Goal: Information Seeking & Learning: Compare options

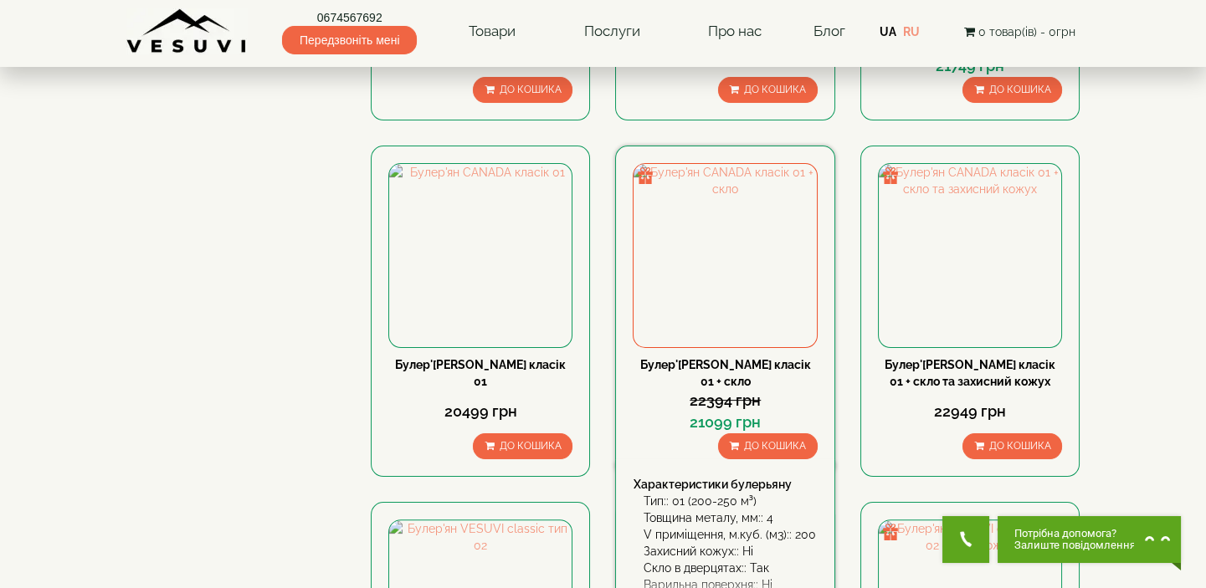
scroll to position [1445, 0]
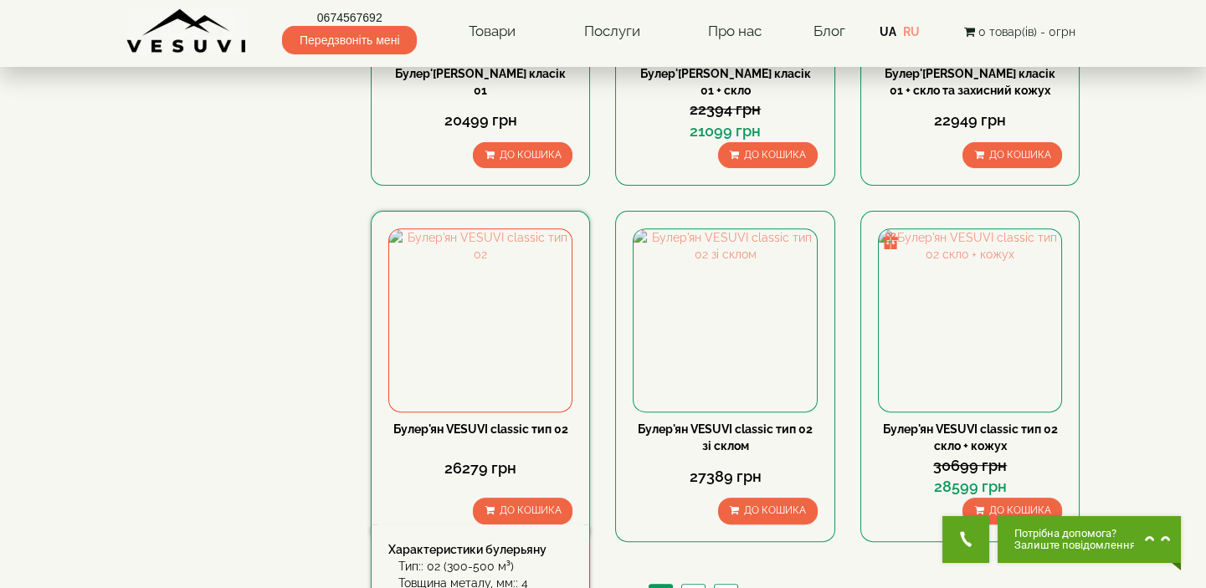
click at [522, 430] on link "Булер'ян VESUVI classic тип 02" at bounding box center [480, 429] width 175 height 13
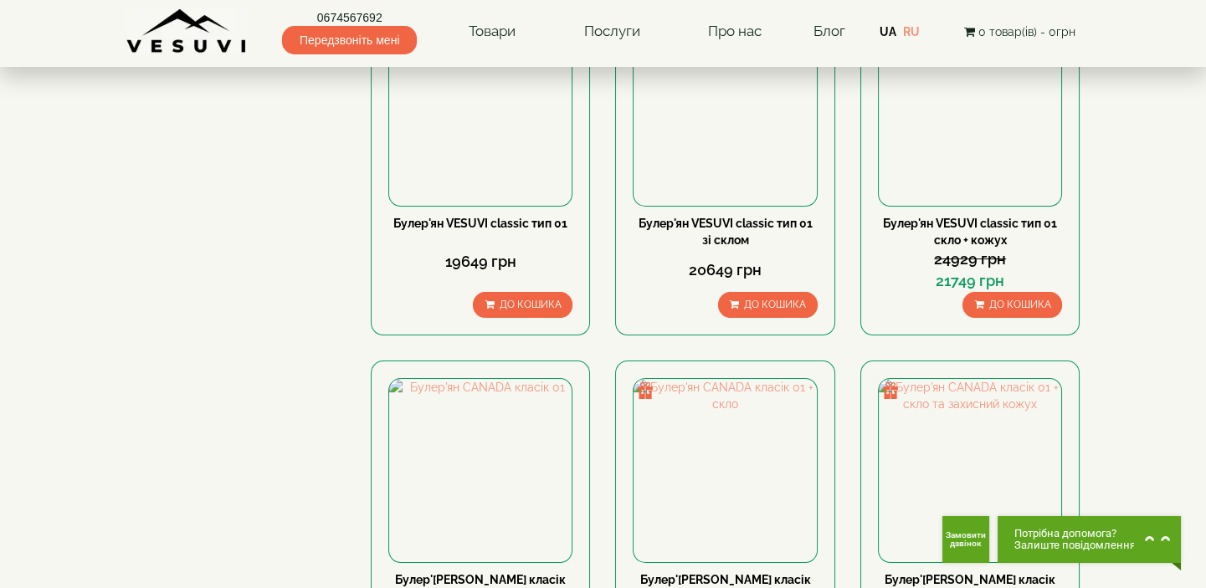
scroll to position [912, 0]
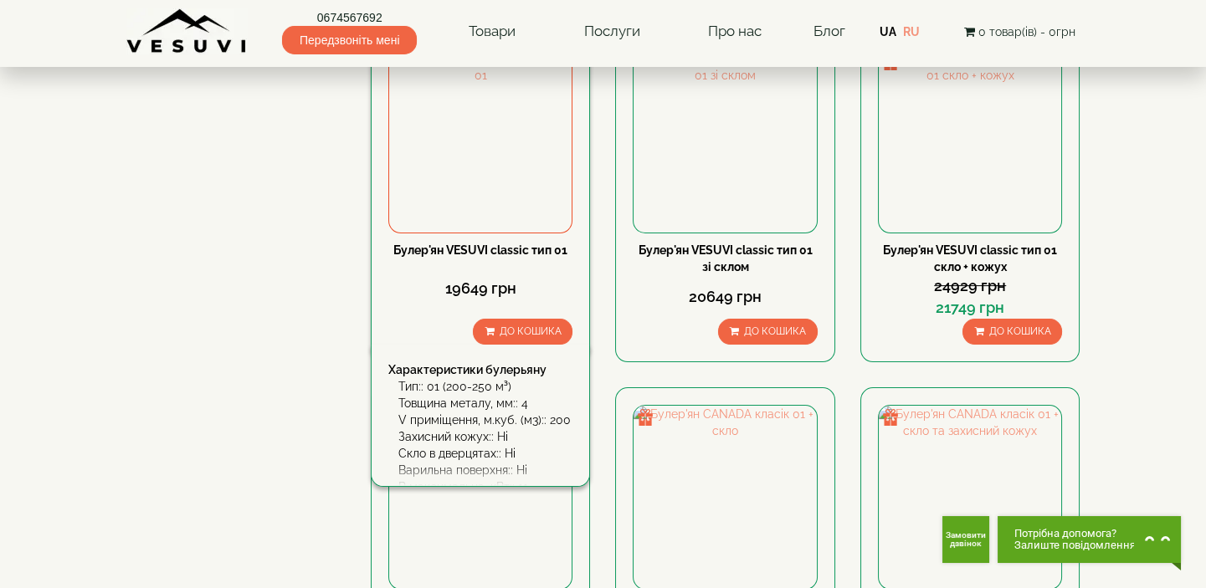
click at [525, 249] on link "Булер'ян VESUVI classic тип 01" at bounding box center [480, 249] width 174 height 13
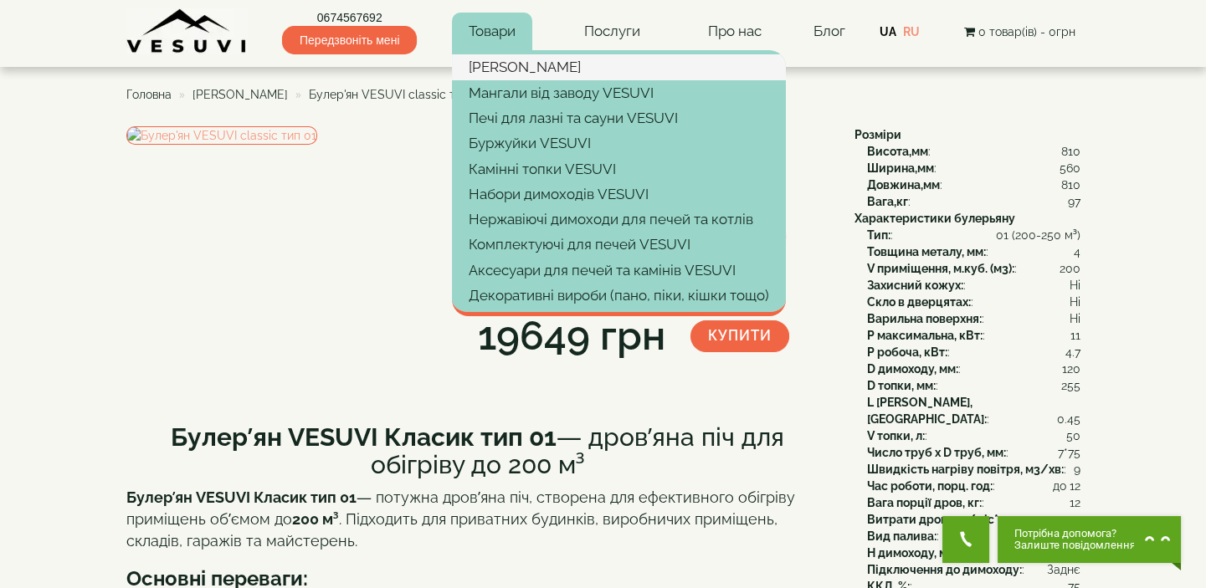
click at [507, 69] on link "[PERSON_NAME]" at bounding box center [619, 66] width 334 height 25
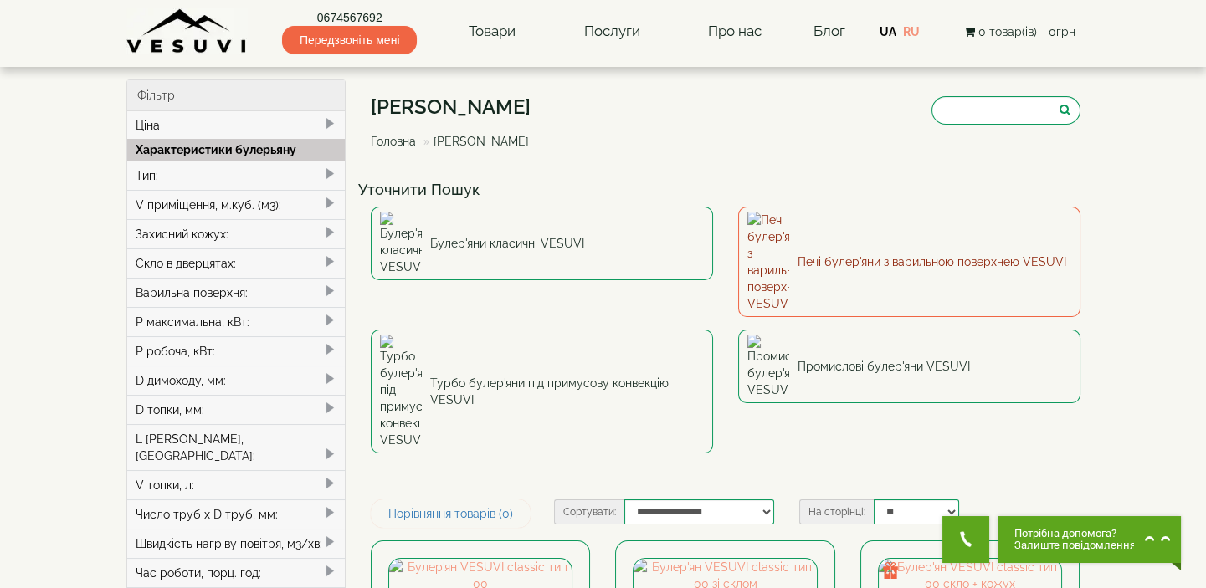
click at [833, 230] on link "Печі булер'яни з варильною поверхнею VESUVI" at bounding box center [909, 262] width 342 height 110
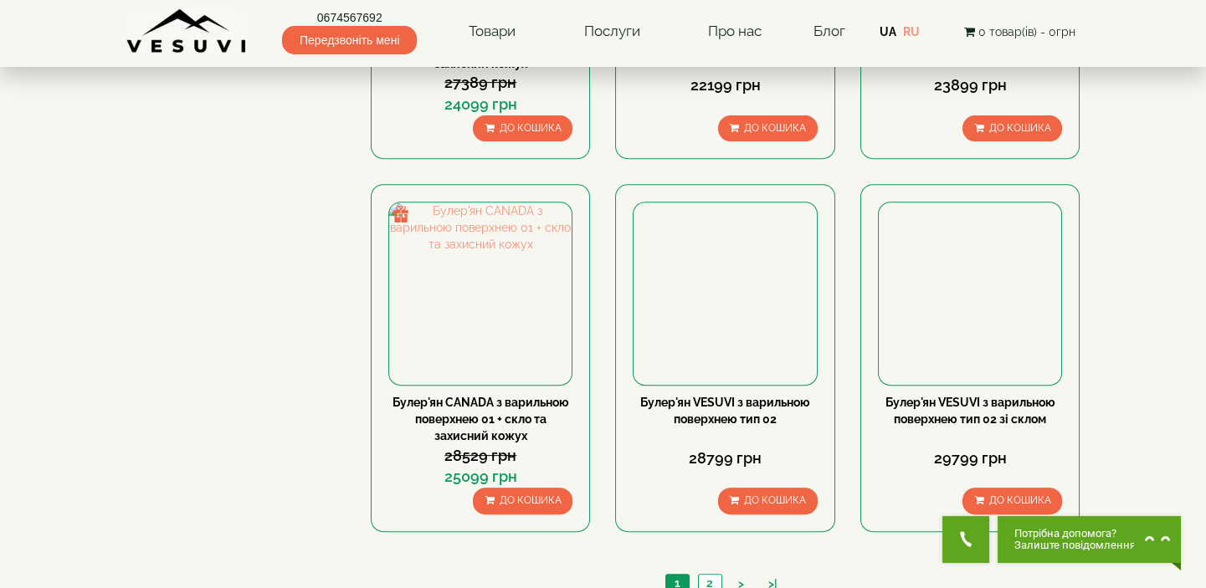
scroll to position [1521, 0]
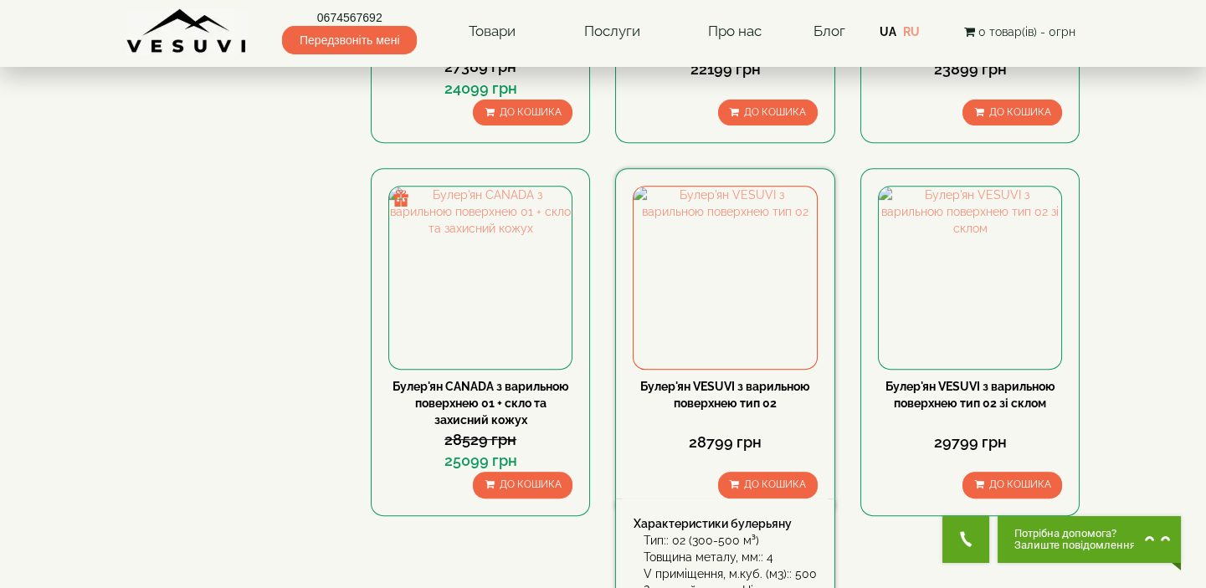
click at [736, 382] on link "Булер'ян VESUVI з варильною поверхнею тип 02" at bounding box center [725, 395] width 170 height 30
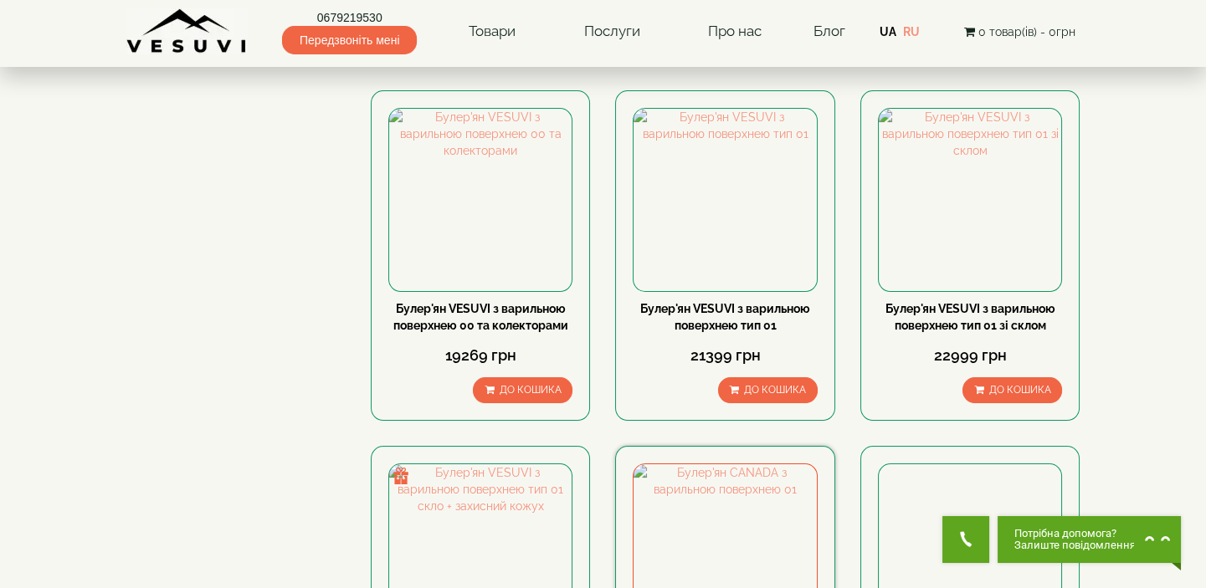
scroll to position [837, 0]
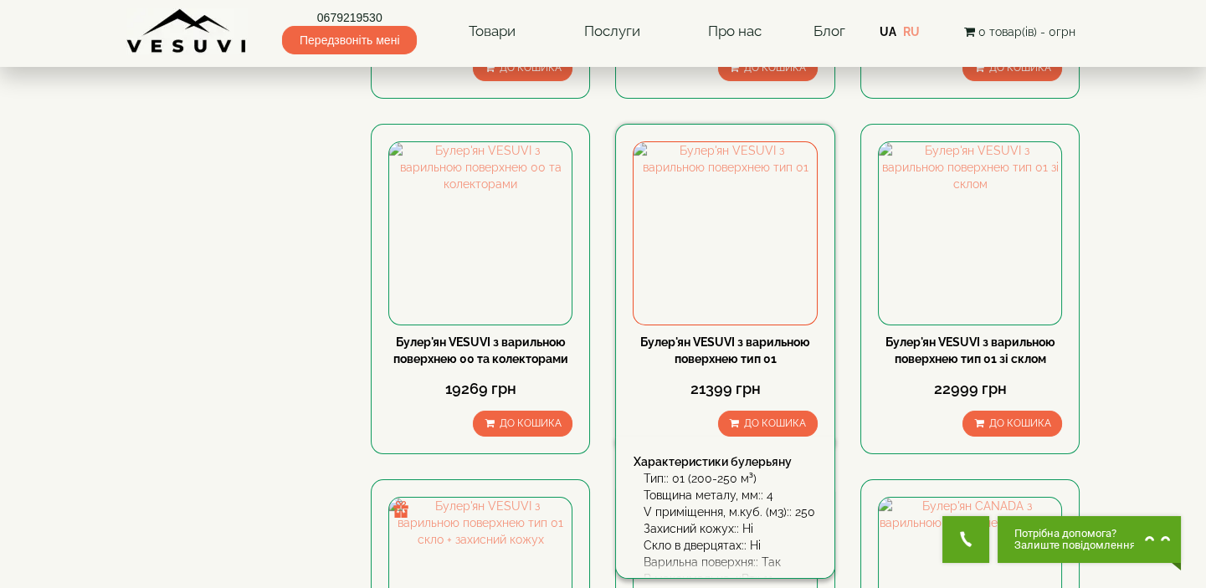
click at [736, 344] on link "Булер'ян VESUVI з варильною поверхнею тип 01" at bounding box center [725, 351] width 170 height 30
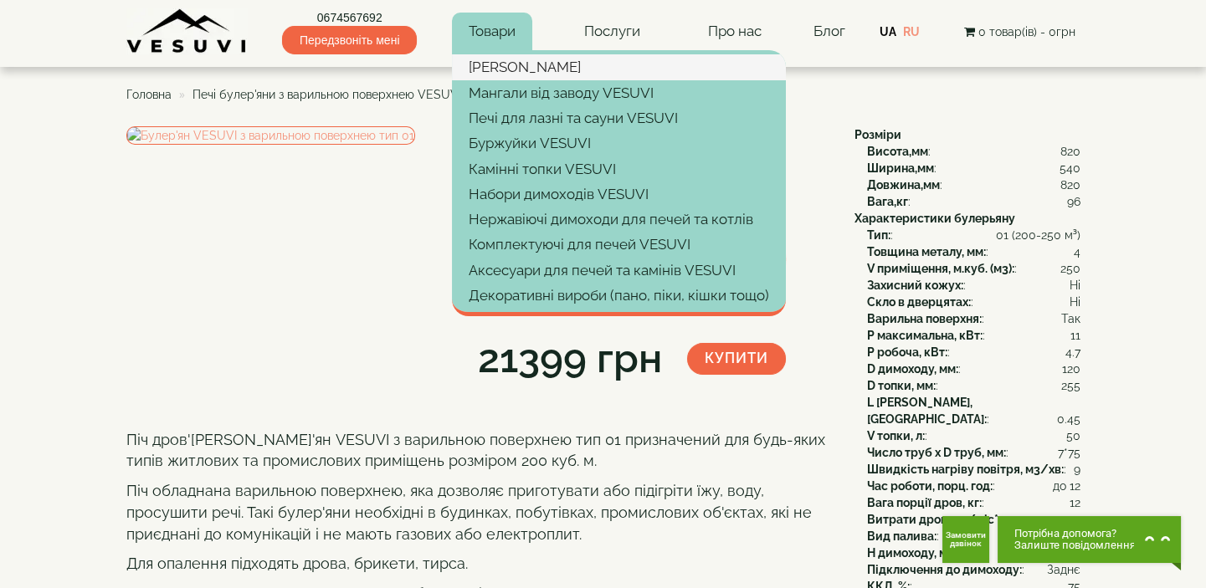
click at [502, 66] on link "[PERSON_NAME]" at bounding box center [619, 66] width 334 height 25
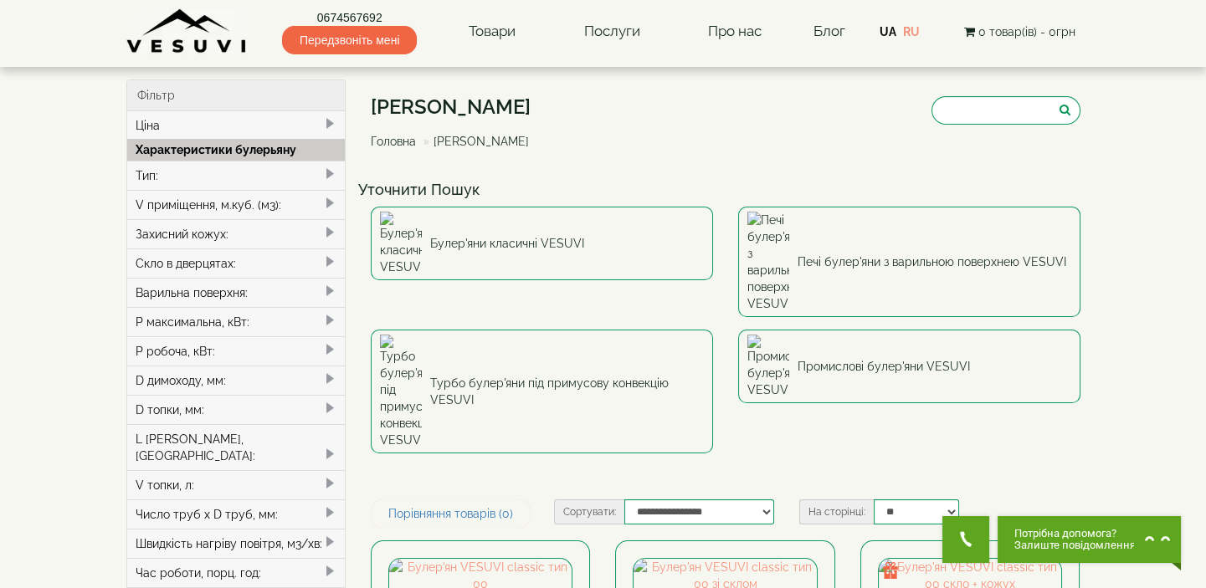
scroll to position [75, 0]
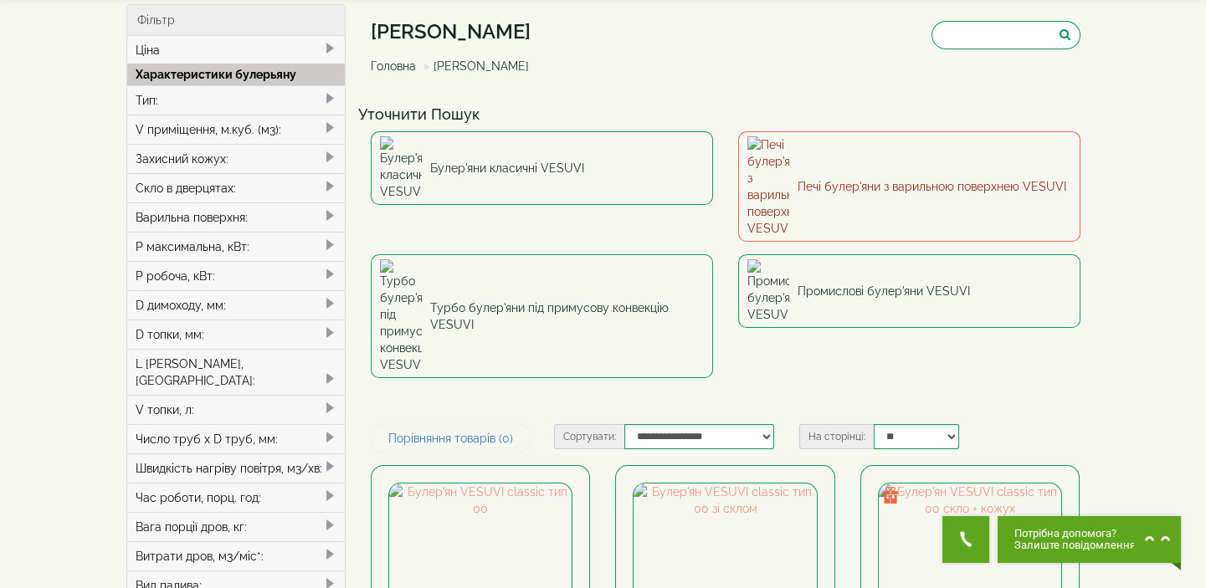
click at [952, 156] on link "Печі булер'яни з варильною поверхнею VESUVI" at bounding box center [909, 186] width 342 height 110
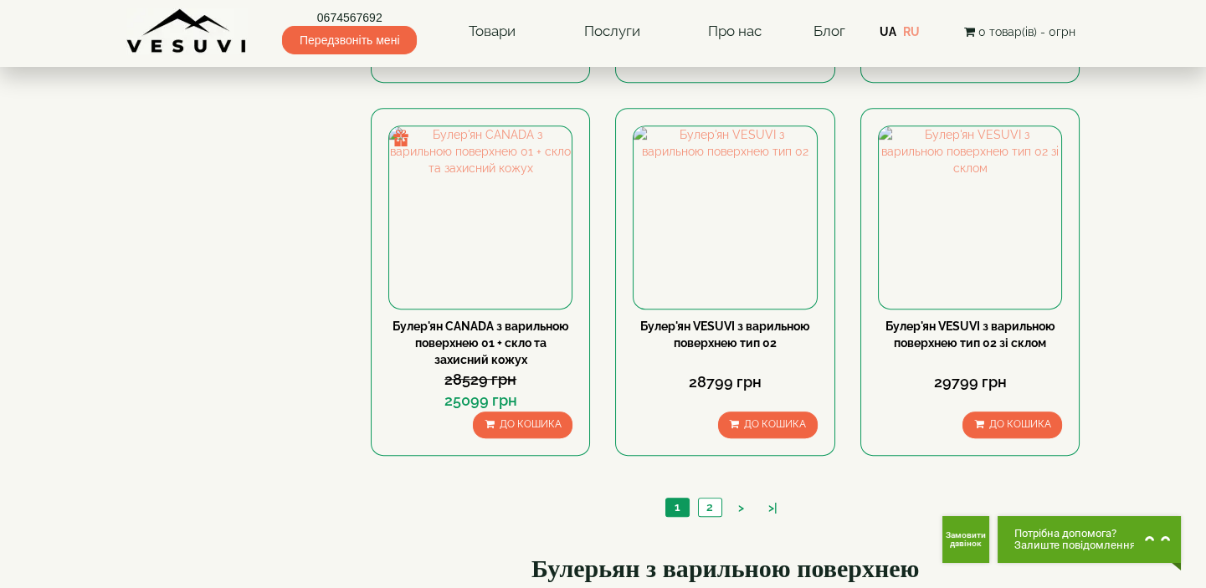
scroll to position [1597, 0]
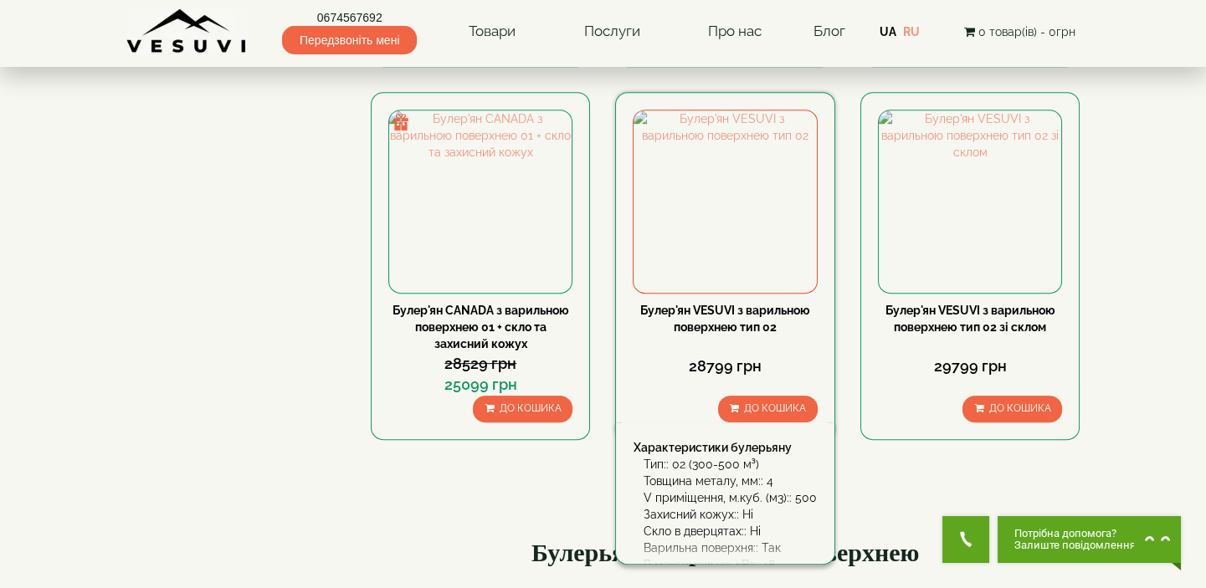
click at [739, 317] on div "Булер'ян VESUVI з варильною поверхнею тип 02" at bounding box center [725, 318] width 184 height 33
click at [732, 310] on link "Булер'ян VESUVI з варильною поверхнею тип 02" at bounding box center [725, 319] width 170 height 30
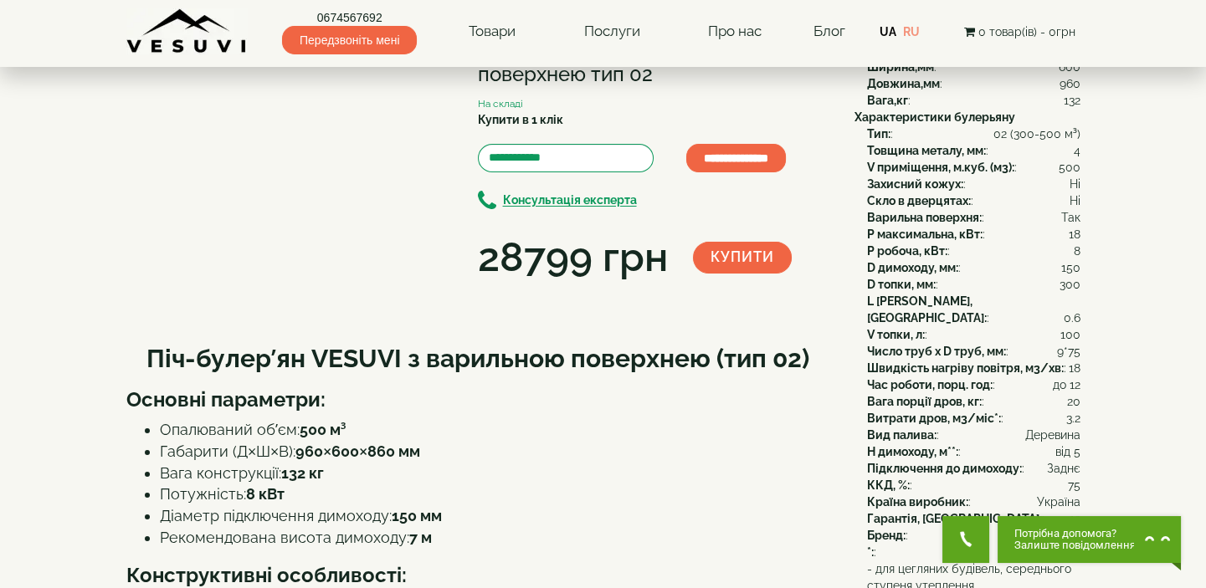
scroll to position [75, 0]
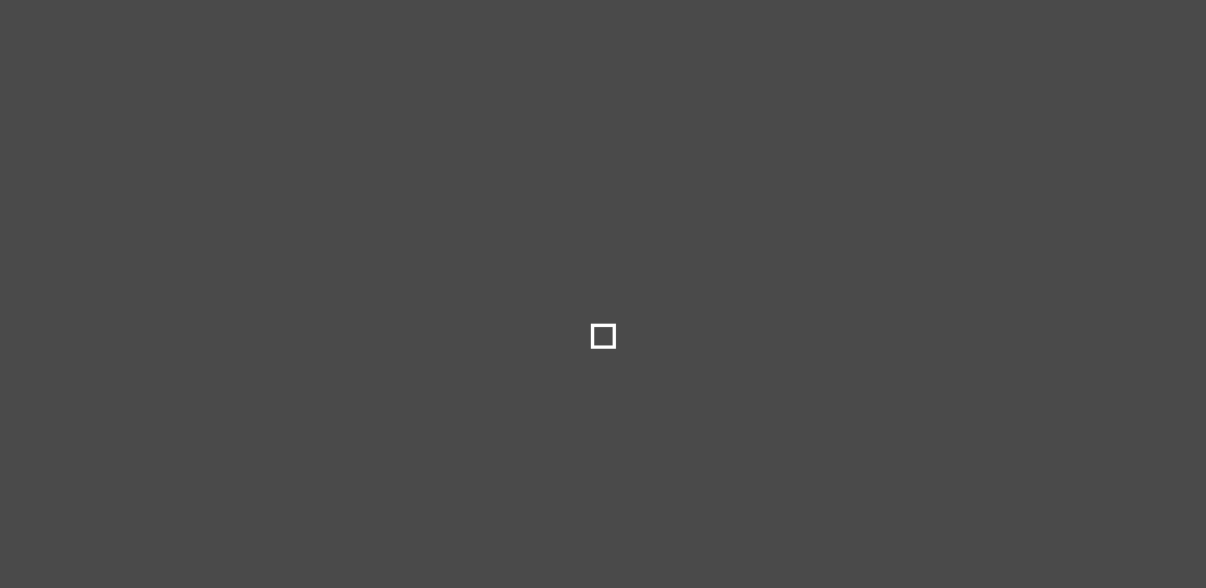
select select
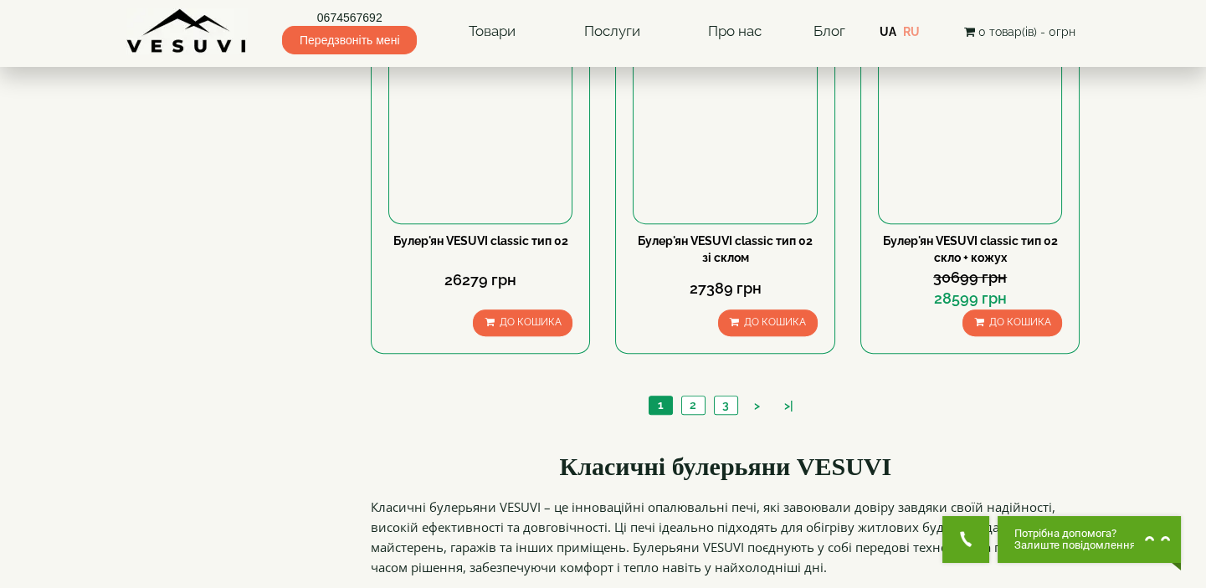
scroll to position [1674, 0]
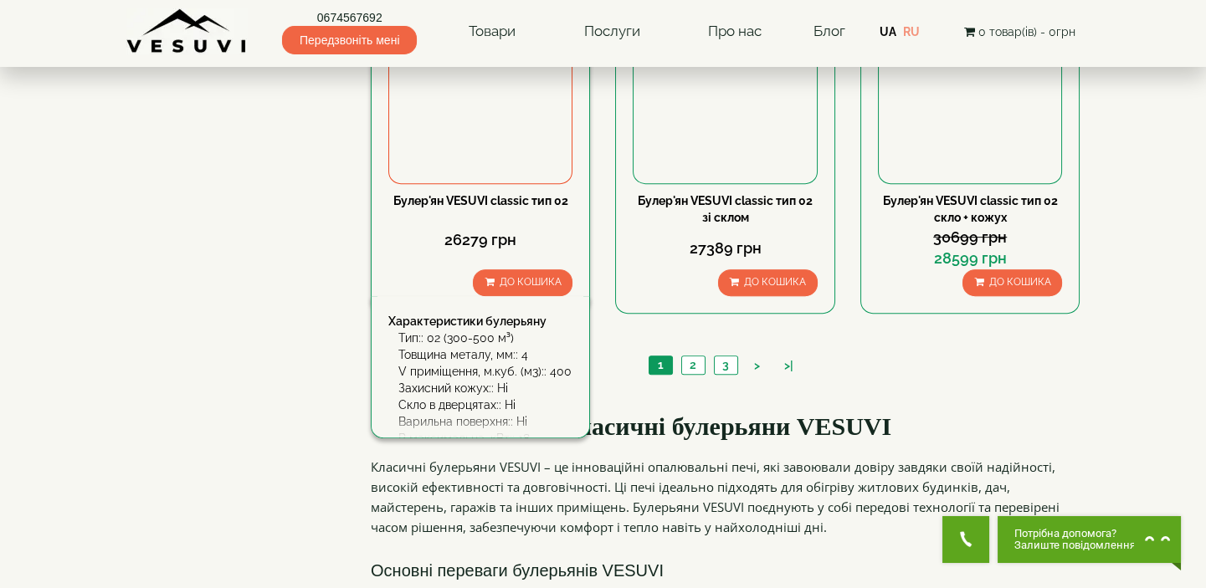
click at [511, 194] on link "Булер'ян VESUVI classic тип 02" at bounding box center [480, 200] width 175 height 13
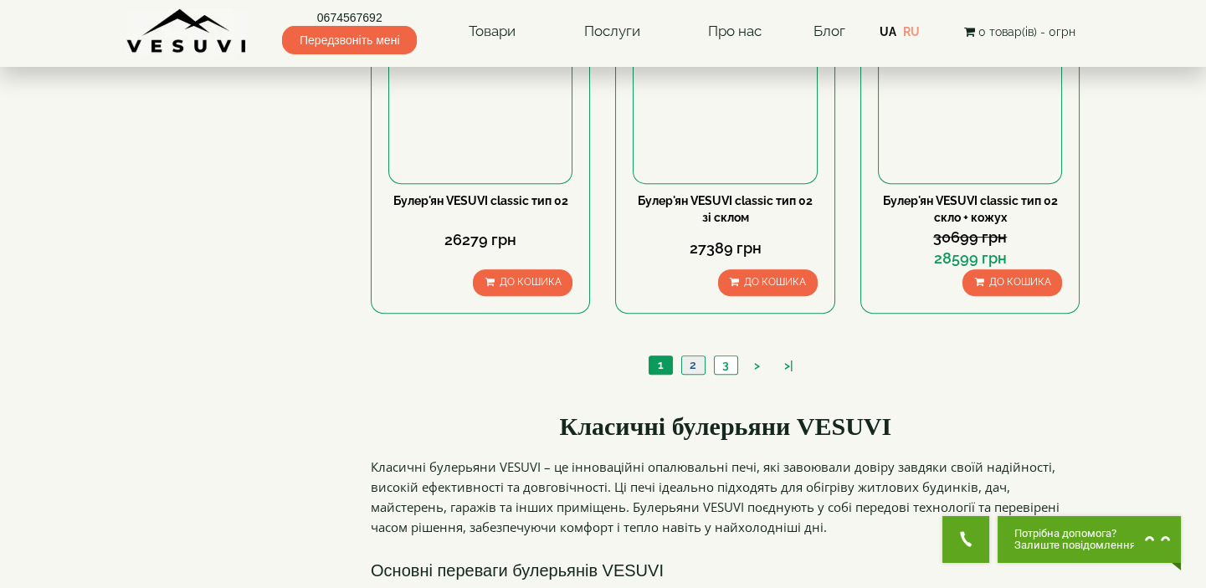
click at [695, 368] on link "2" at bounding box center [692, 365] width 23 height 18
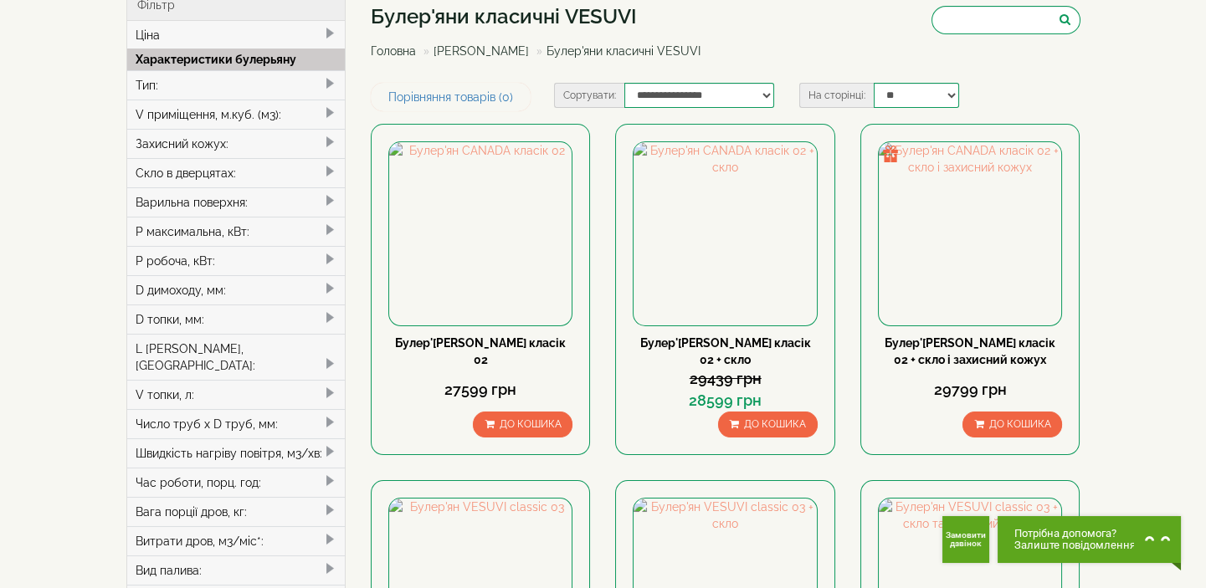
scroll to position [75, 0]
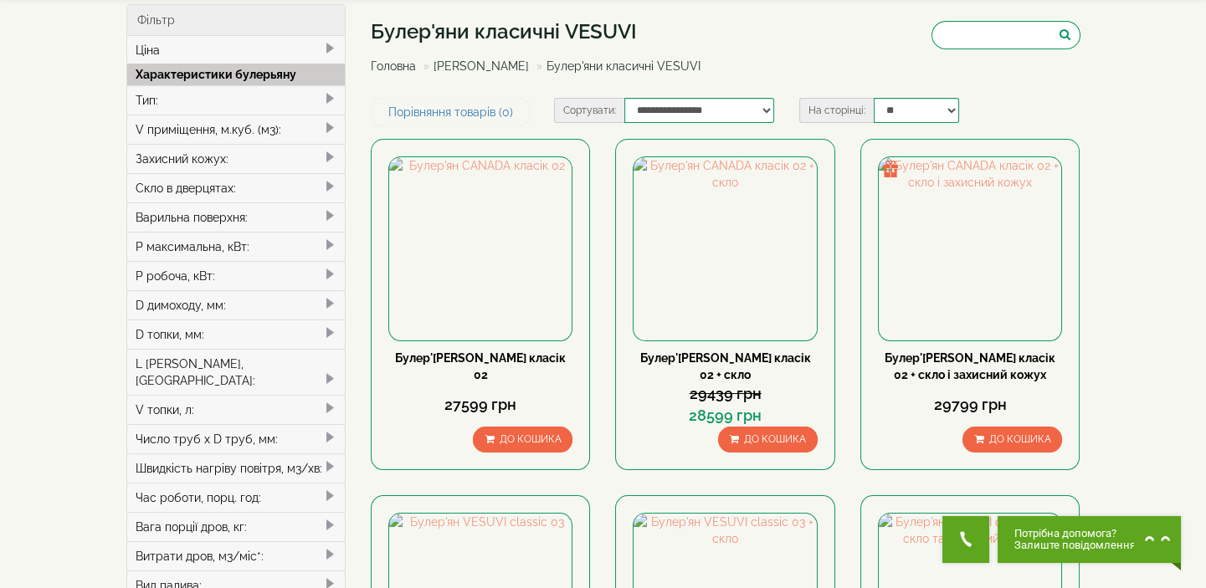
click at [401, 65] on link "Головна" at bounding box center [393, 65] width 45 height 13
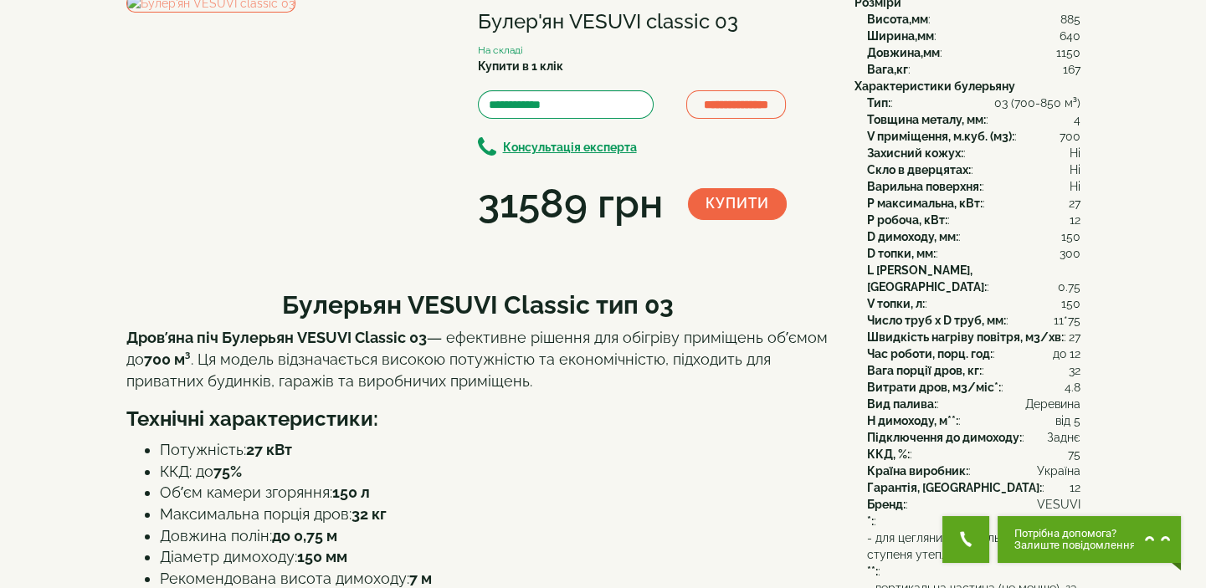
scroll to position [75, 0]
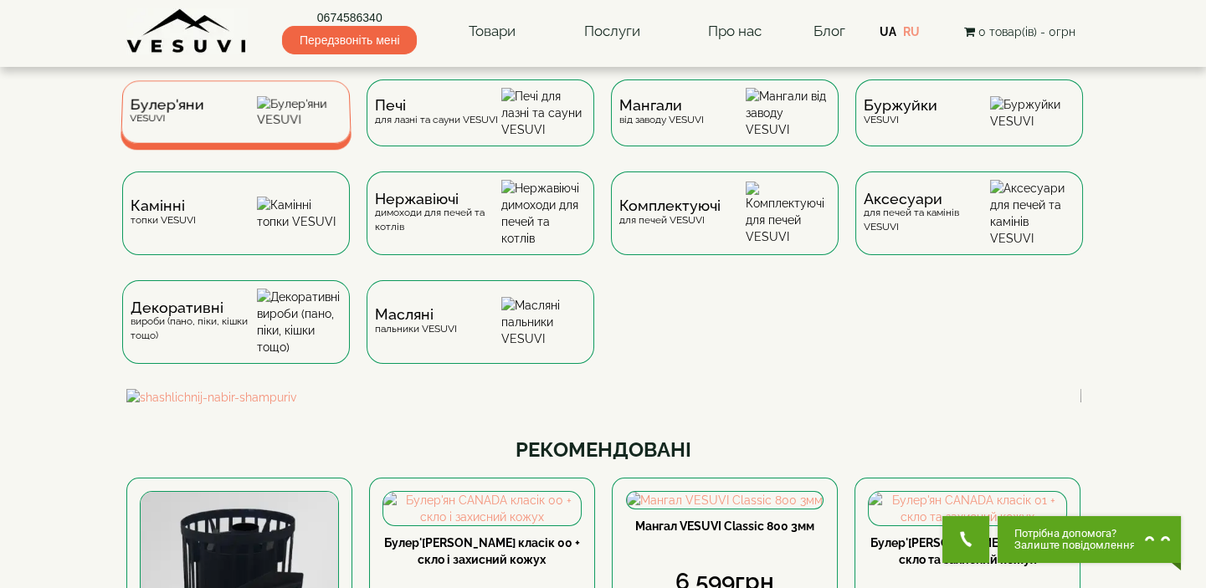
click at [269, 116] on div "Булер'яни VESUVI" at bounding box center [235, 111] width 231 height 63
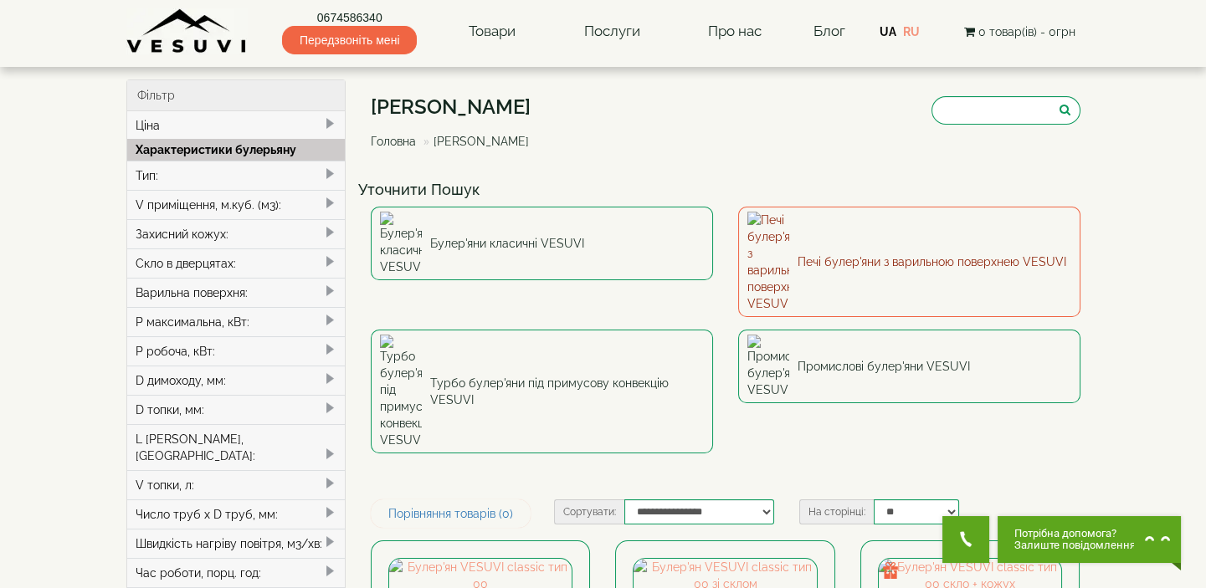
click at [832, 223] on link "Печі булер'яни з варильною поверхнею VESUVI" at bounding box center [909, 262] width 342 height 110
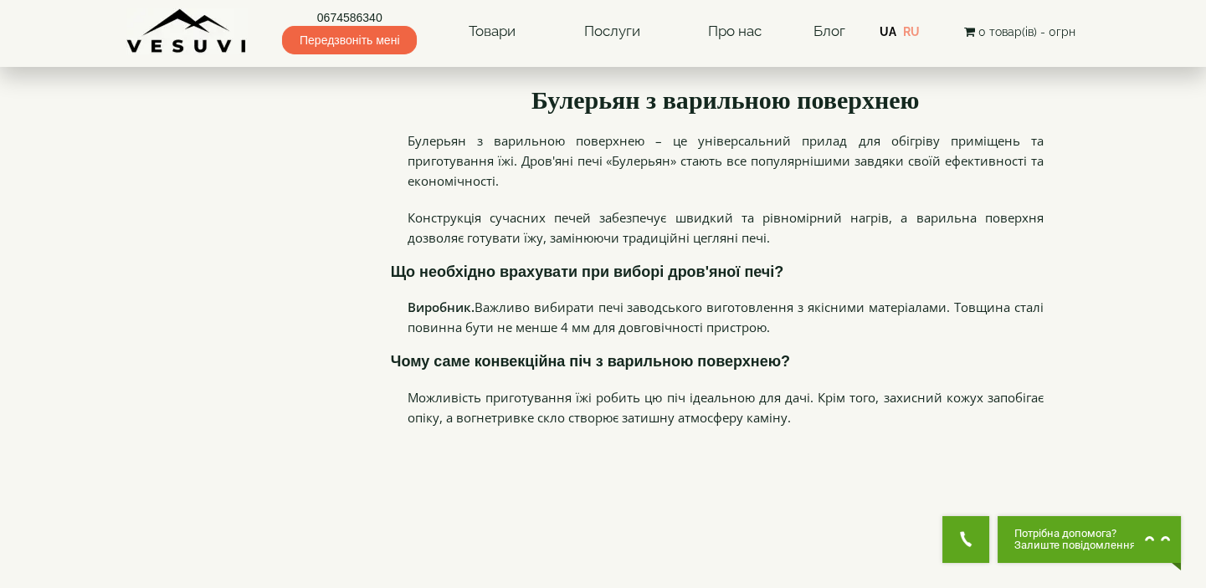
scroll to position [1825, 0]
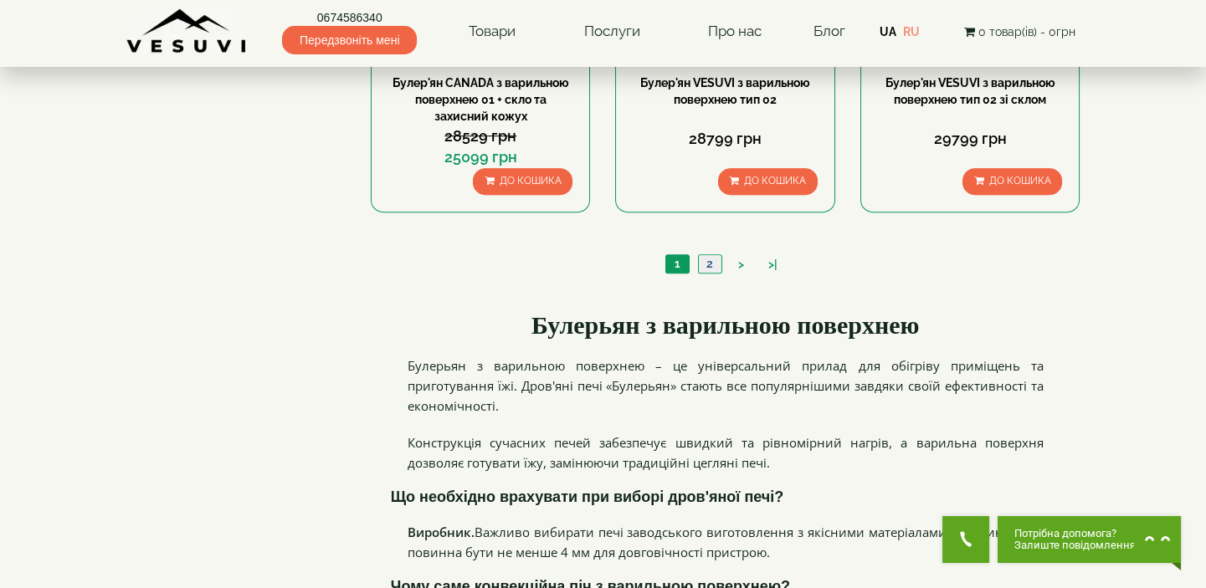
click at [709, 261] on link "2" at bounding box center [709, 264] width 23 height 18
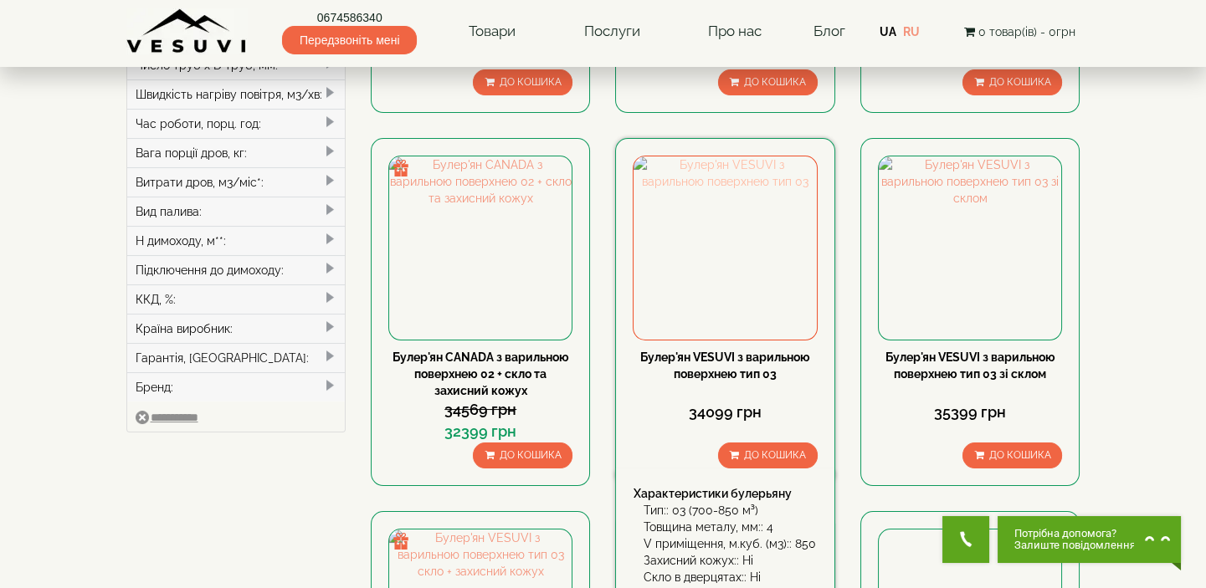
scroll to position [456, 0]
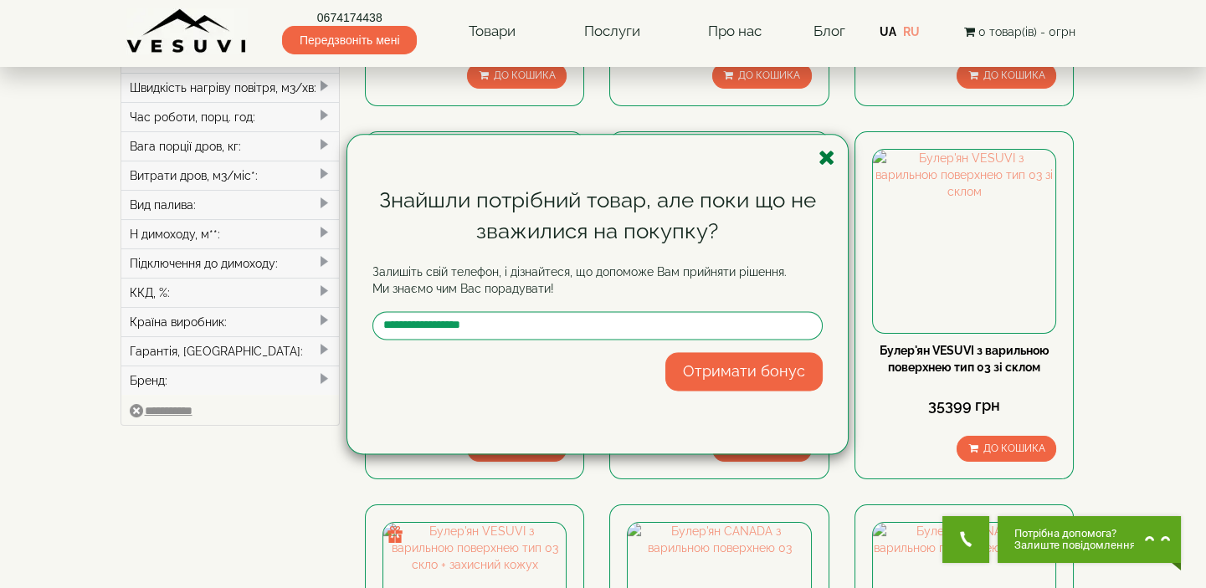
click at [828, 155] on icon "button" at bounding box center [826, 157] width 17 height 21
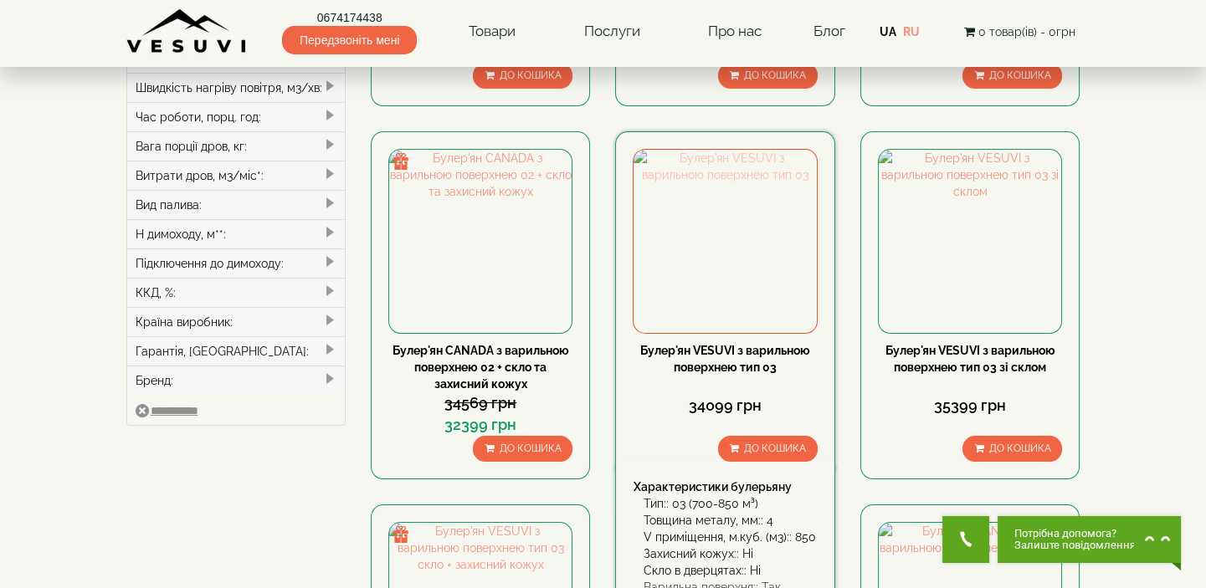
scroll to position [0, 0]
